Goal: Find specific page/section: Find specific page/section

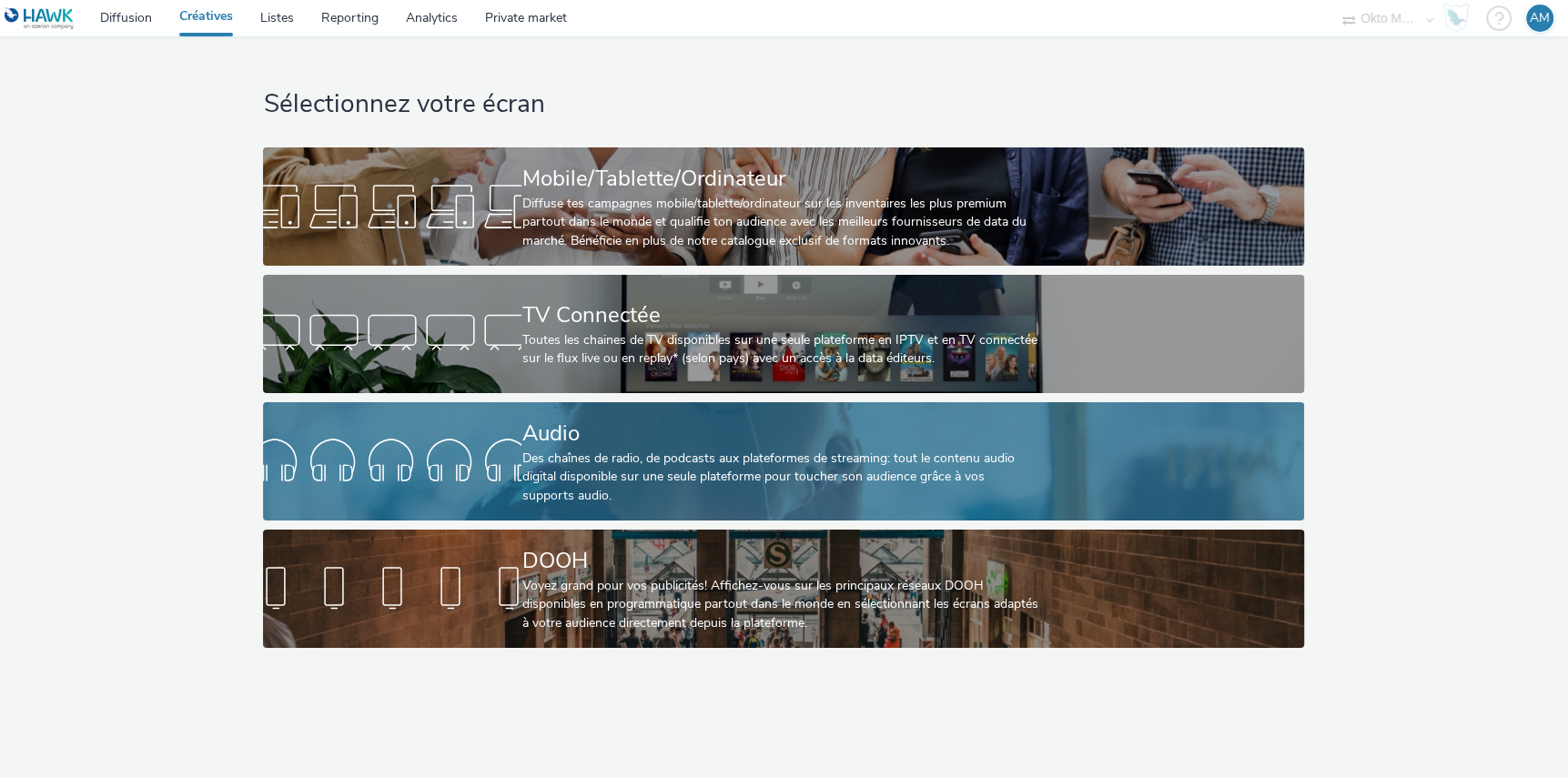
click at [497, 447] on div at bounding box center [391, 462] width 258 height 58
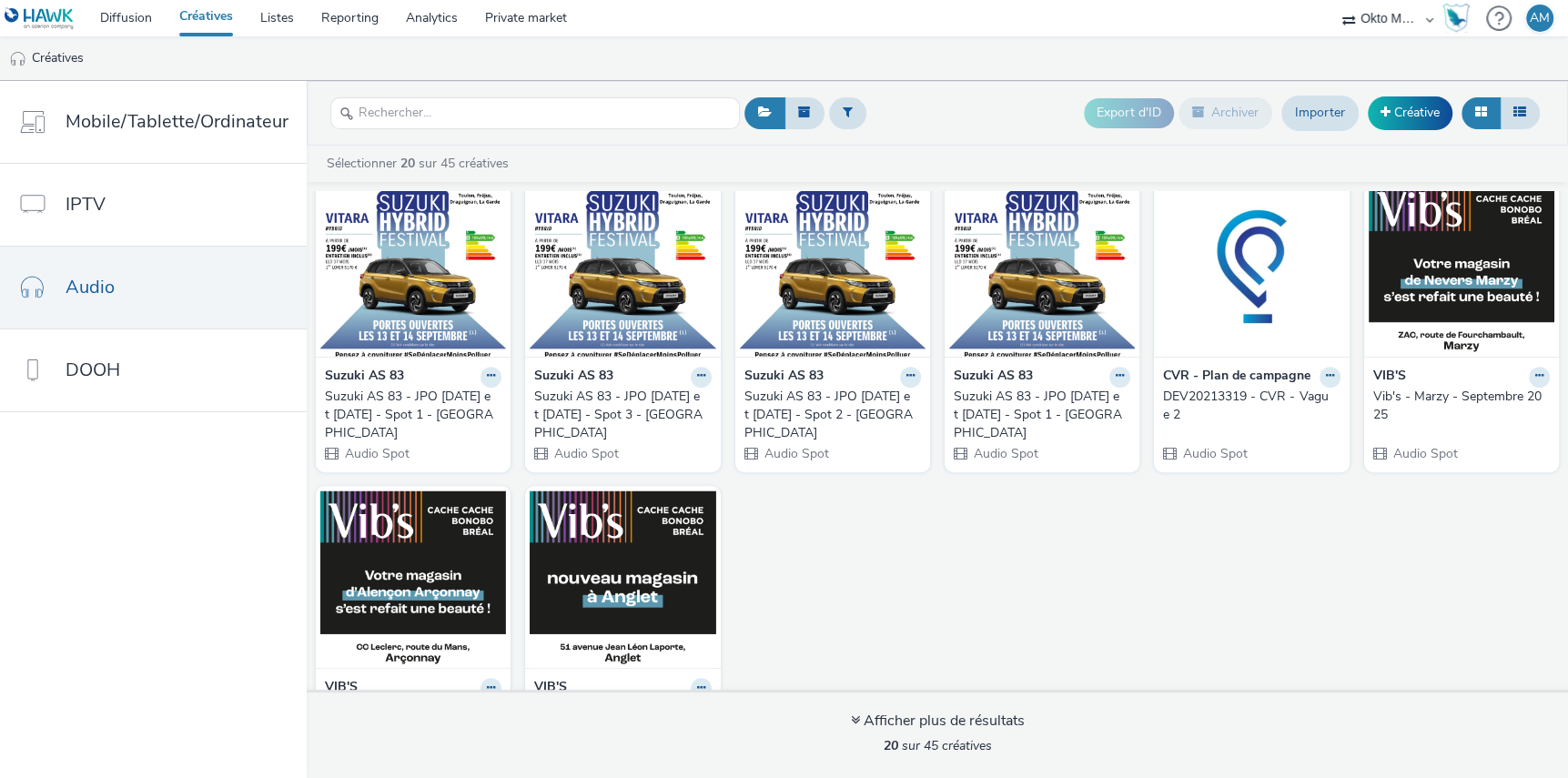
scroll to position [709, 0]
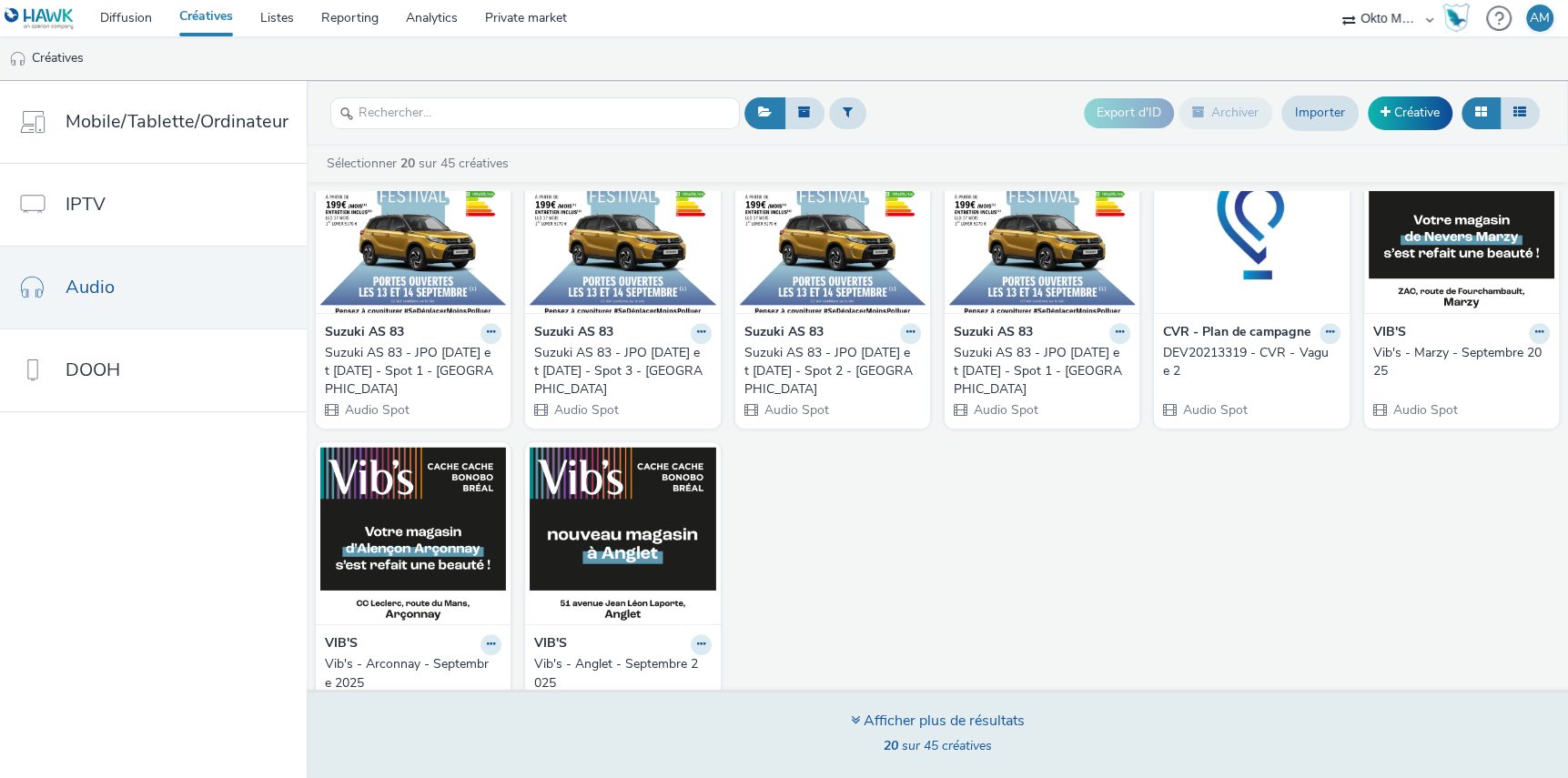
click at [901, 747] on span "20 sur 45 créatives" at bounding box center [937, 745] width 108 height 17
click at [864, 718] on div "Afficher plus de résultats" at bounding box center [937, 721] width 174 height 21
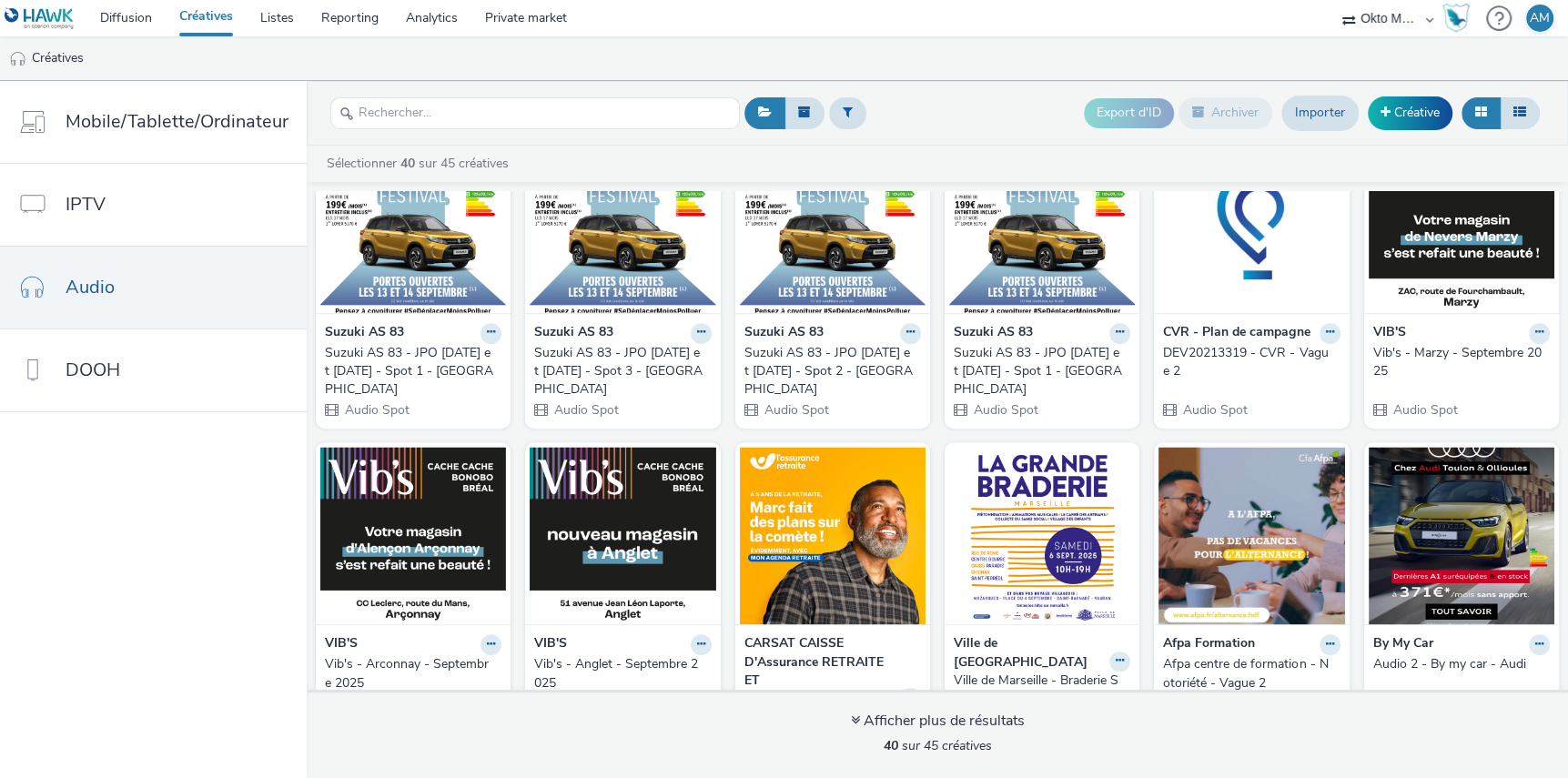
scroll to position [0, 0]
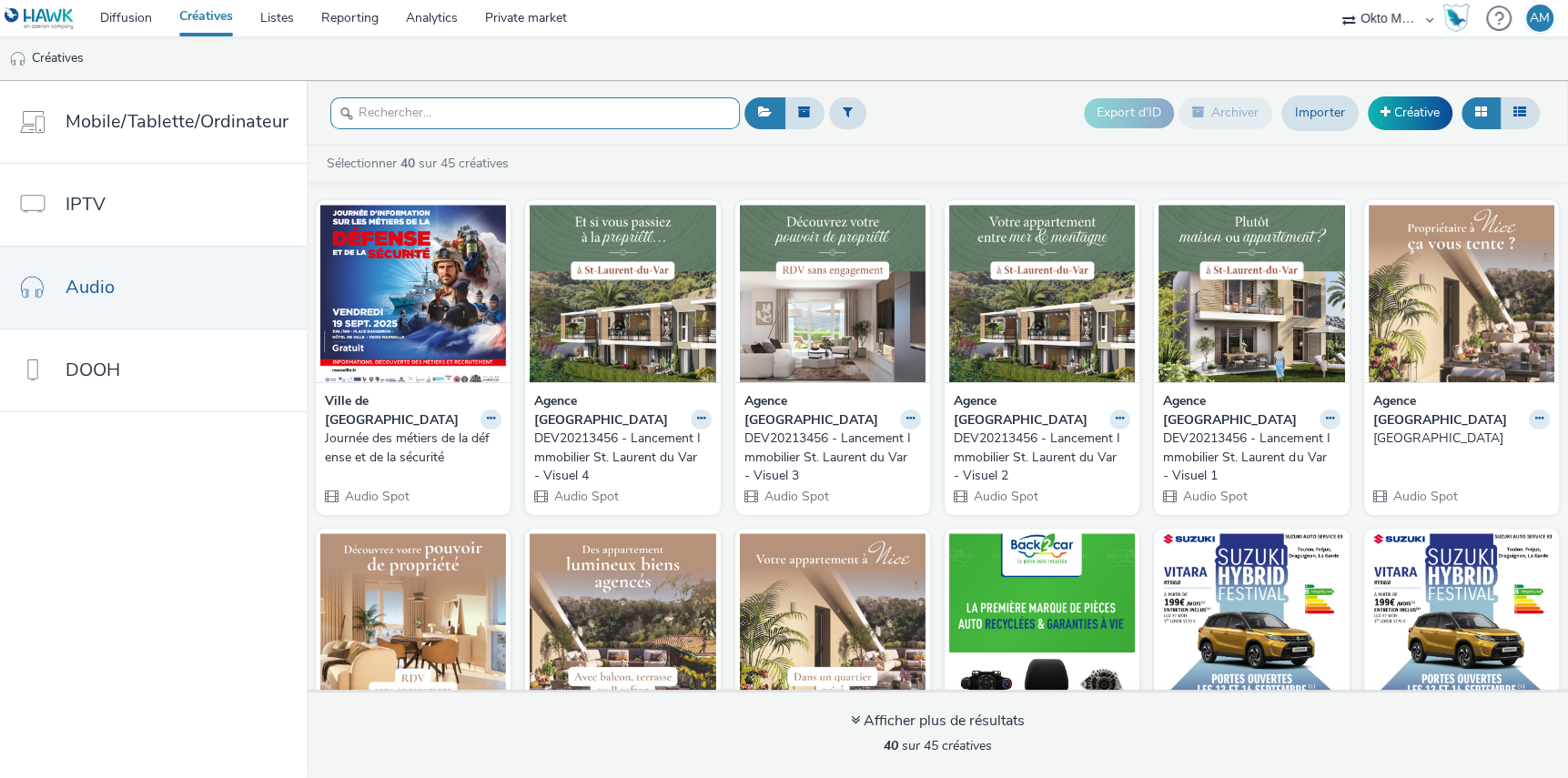
click at [426, 107] on input "text" at bounding box center [535, 114] width 409 height 32
click at [390, 113] on input "text" at bounding box center [535, 114] width 409 height 32
paste input "DEV20213462"
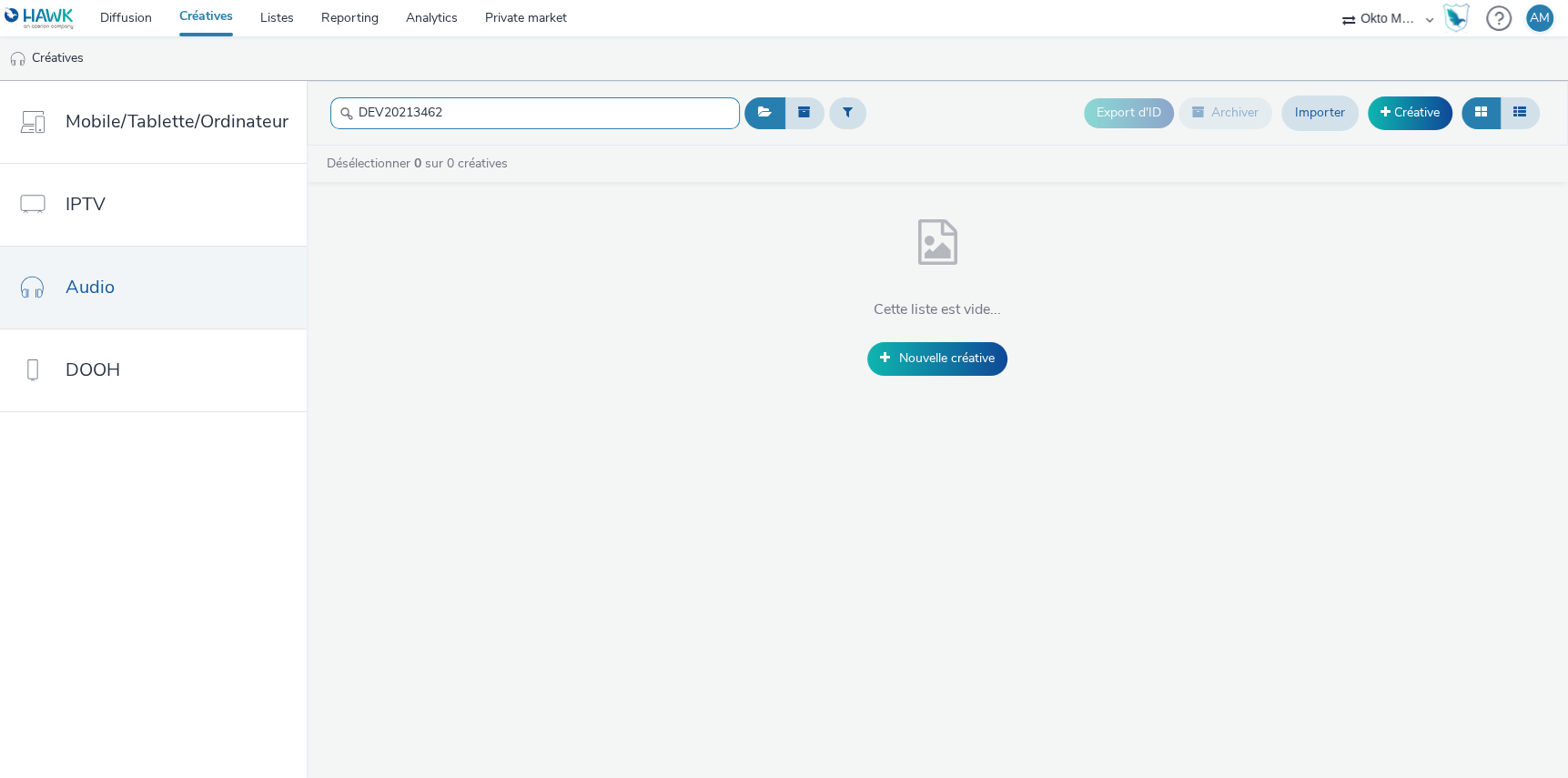
drag, startPoint x: 493, startPoint y: 115, endPoint x: 302, endPoint y: 108, distance: 191.1
click at [307, 108] on header "DEV20213462 Export d'ID Archiver Importer Créative" at bounding box center [937, 113] width 1261 height 65
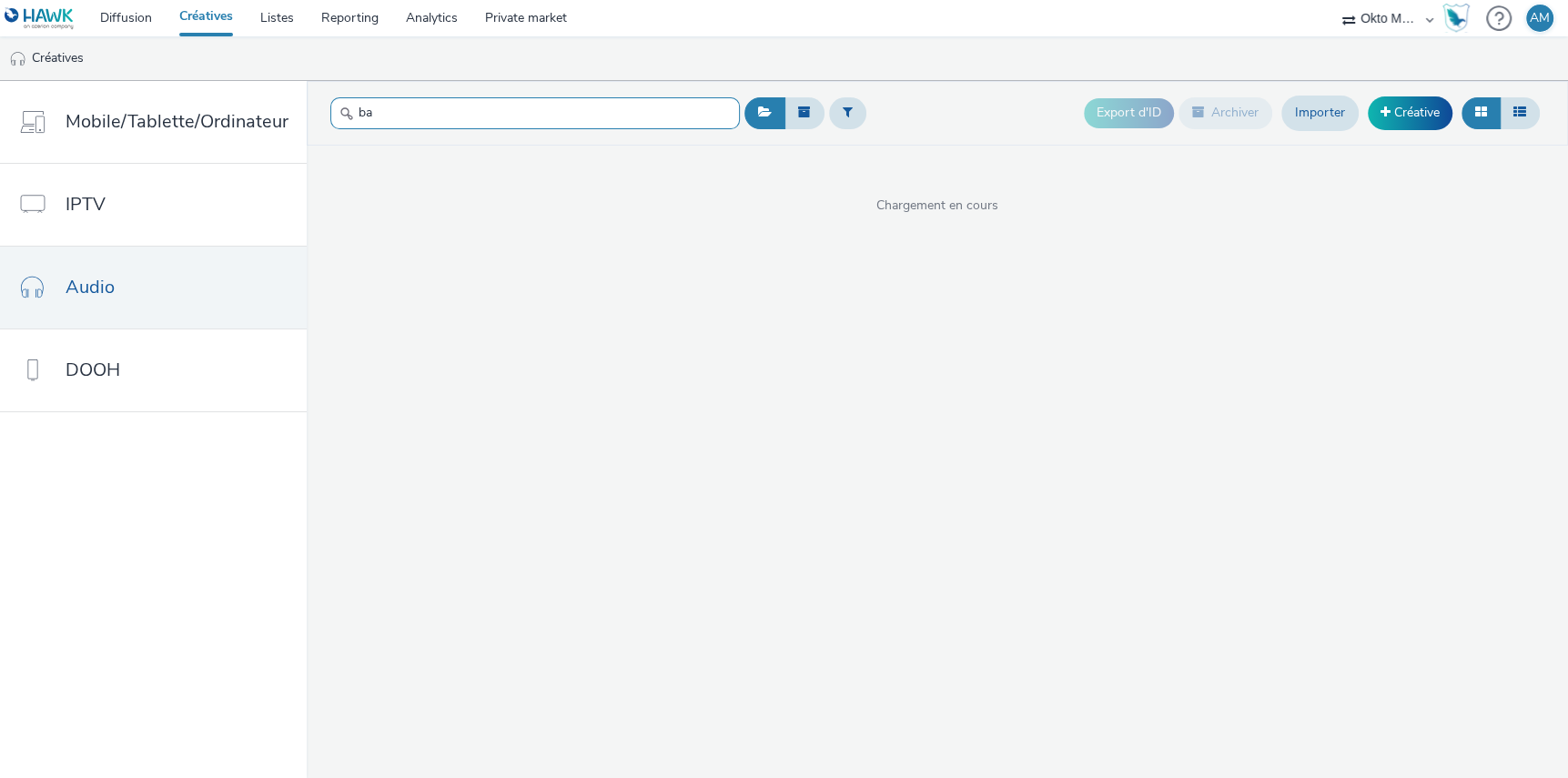
type input "b"
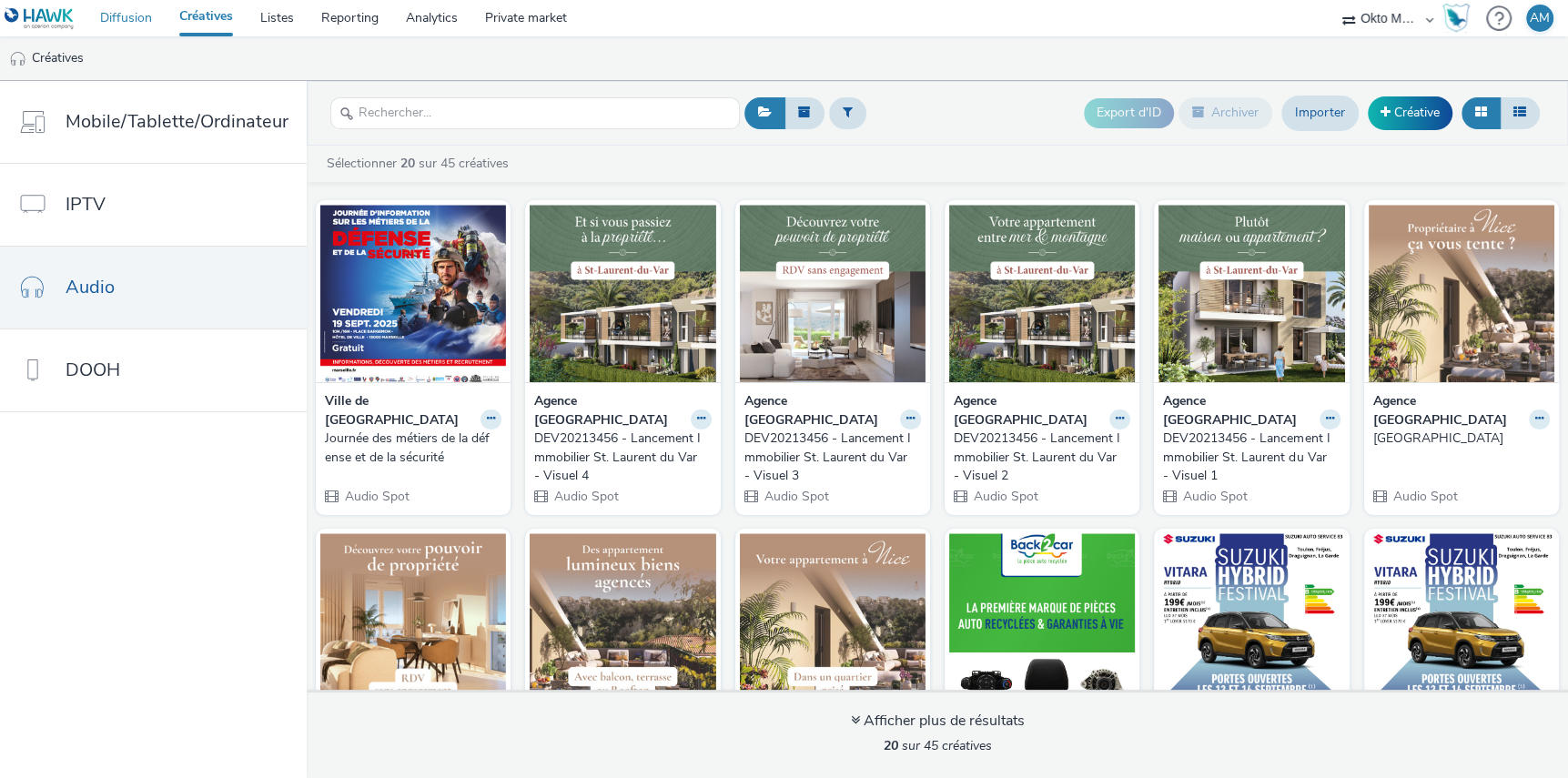
click at [114, 17] on link "Diffusion" at bounding box center [126, 18] width 79 height 37
